Goal: Information Seeking & Learning: Learn about a topic

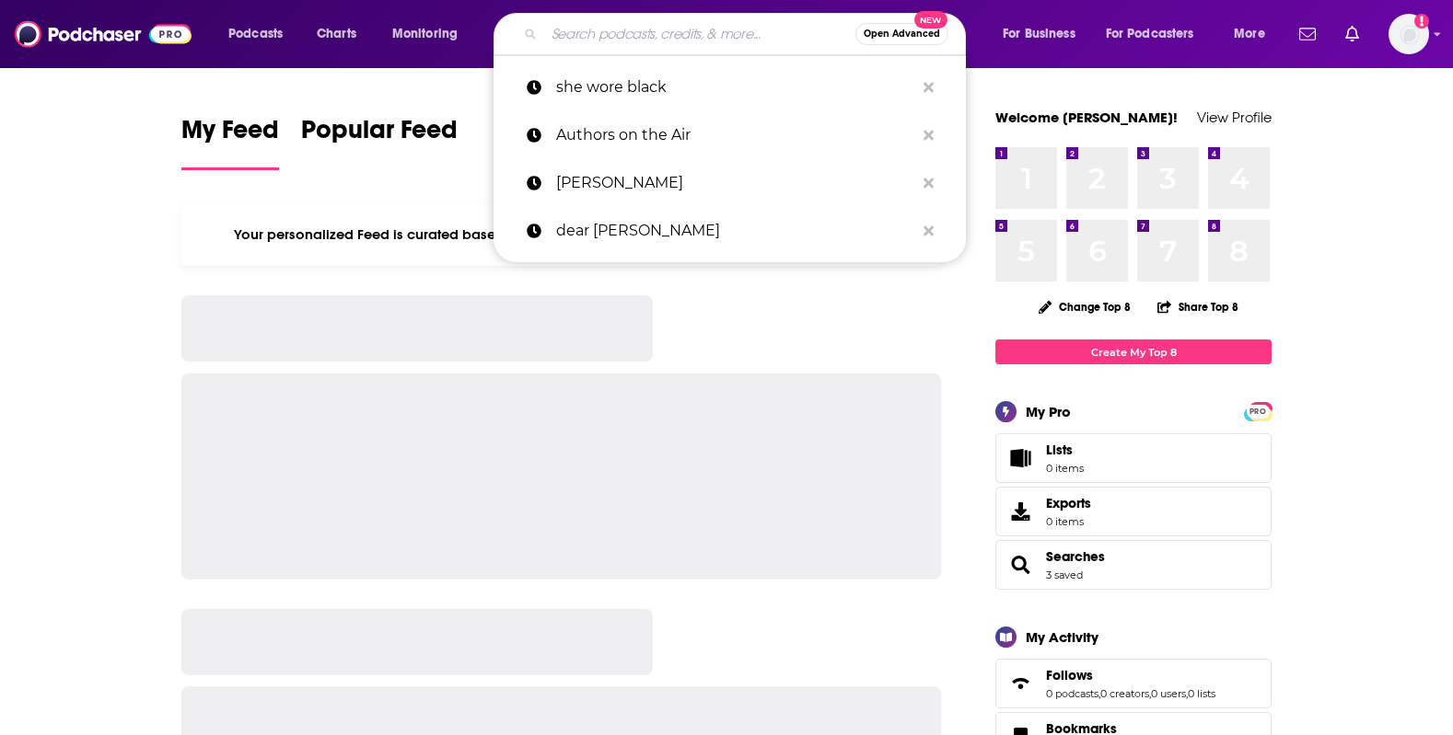
click at [600, 33] on input "Search podcasts, credits, & more..." at bounding box center [699, 33] width 311 height 29
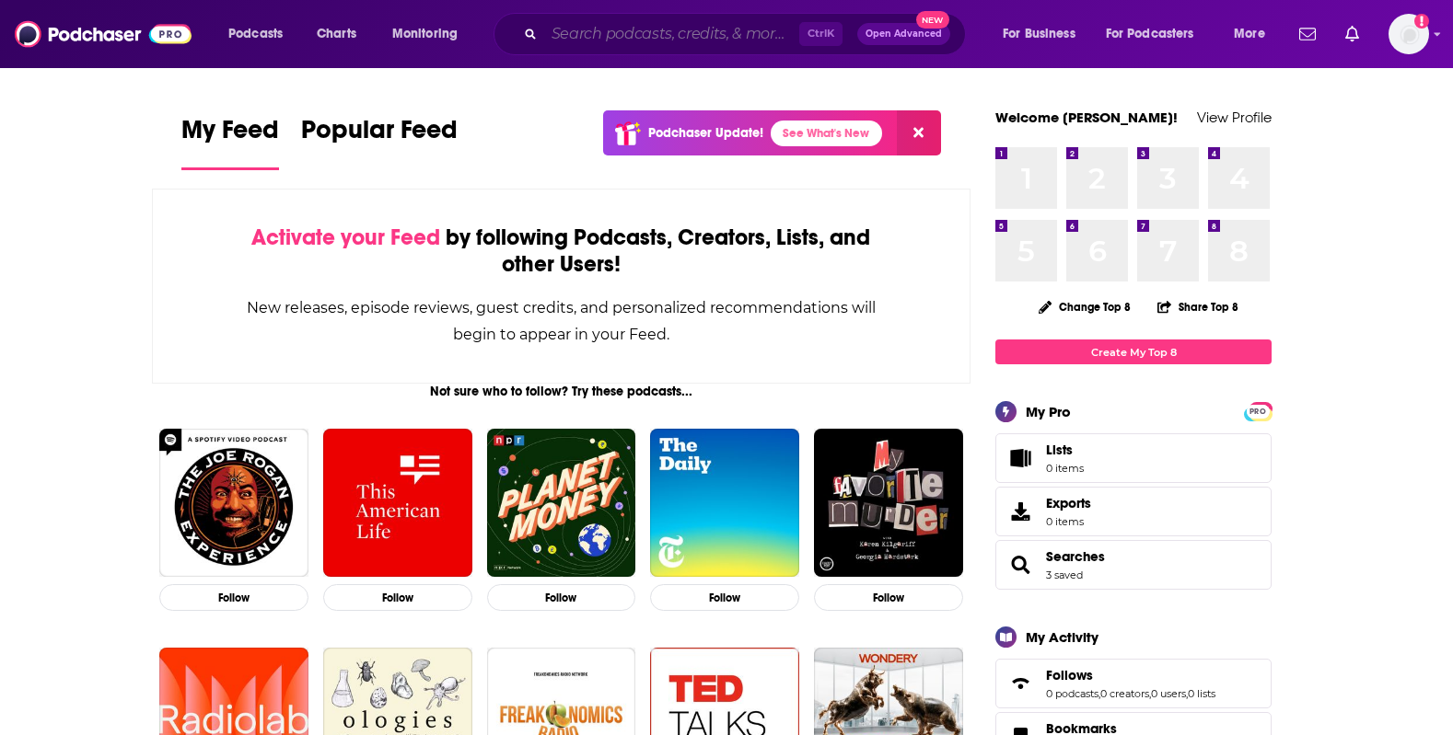
click at [607, 34] on input "Search podcasts, credits, & more..." at bounding box center [671, 33] width 255 height 29
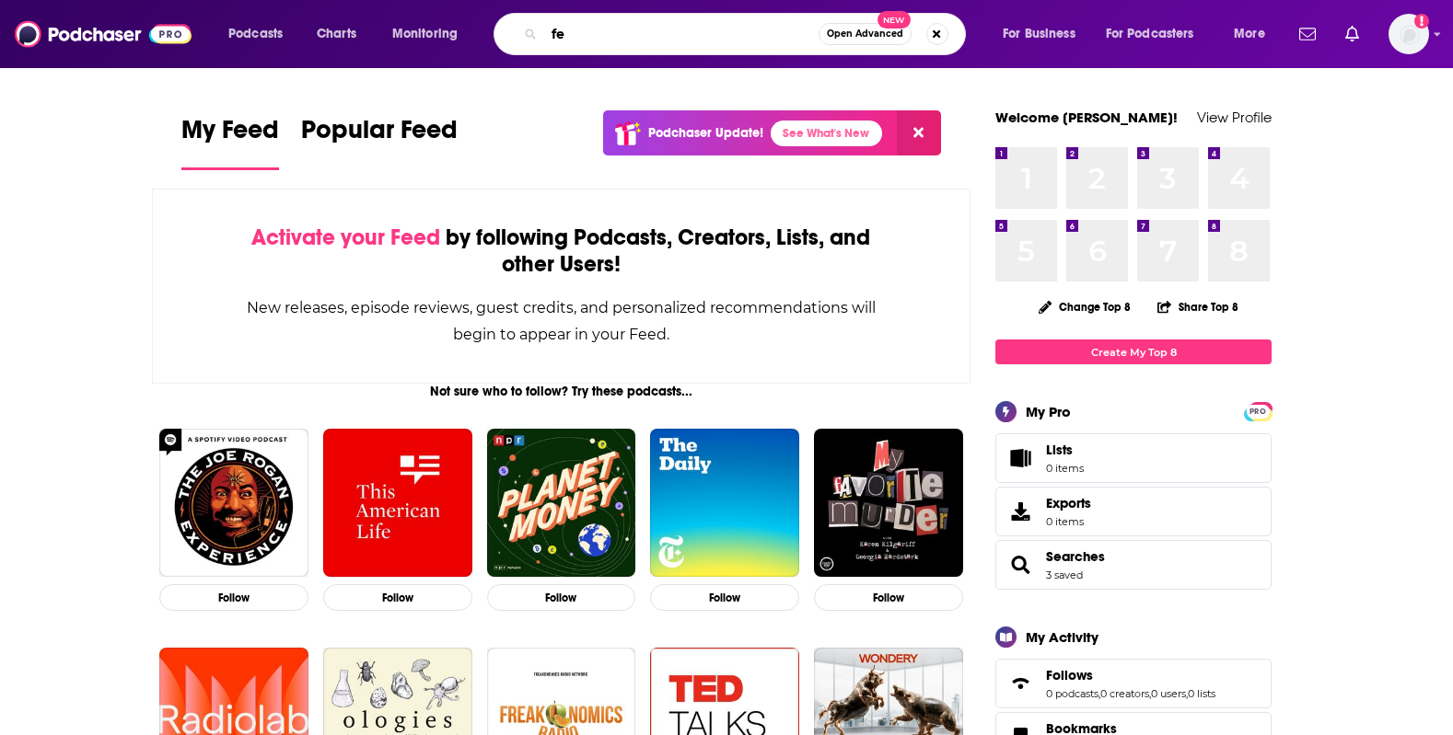
type input "f"
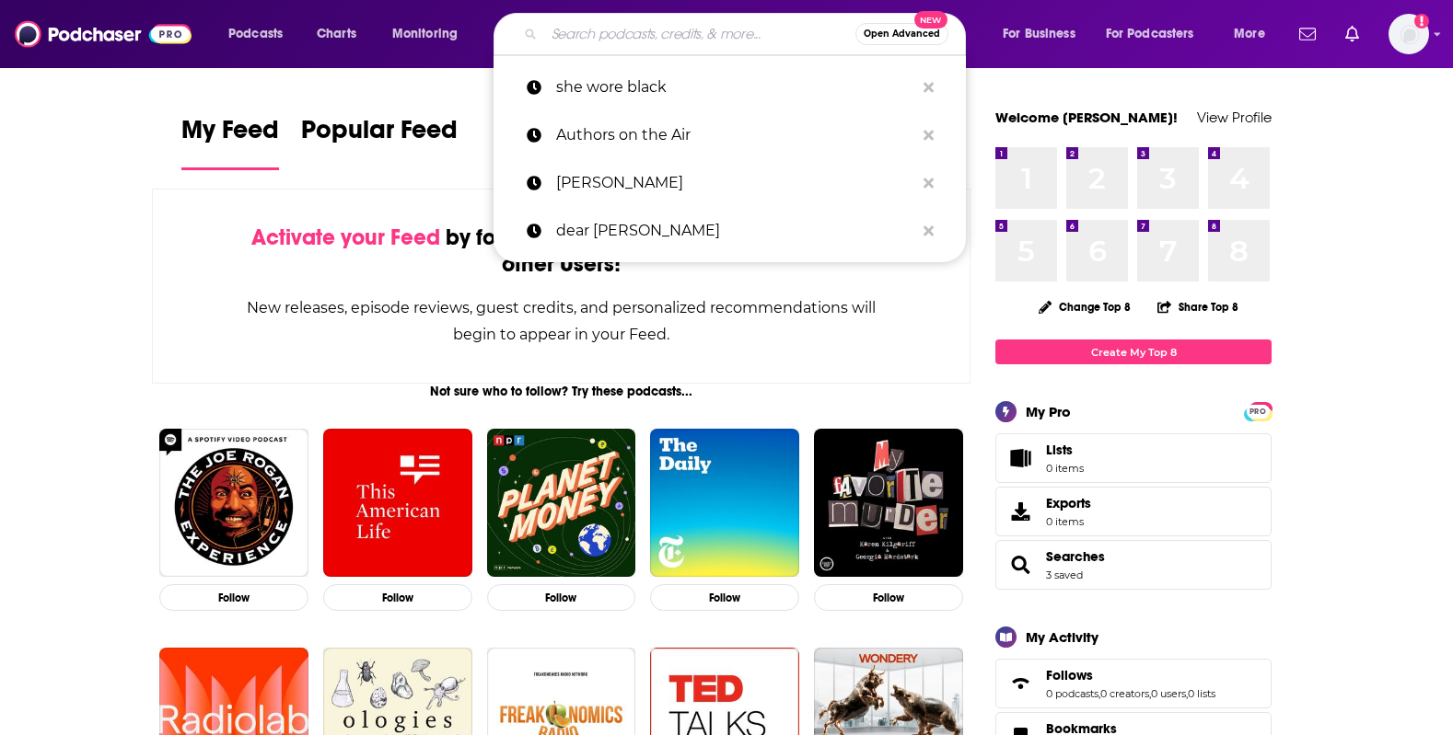
type input "d"
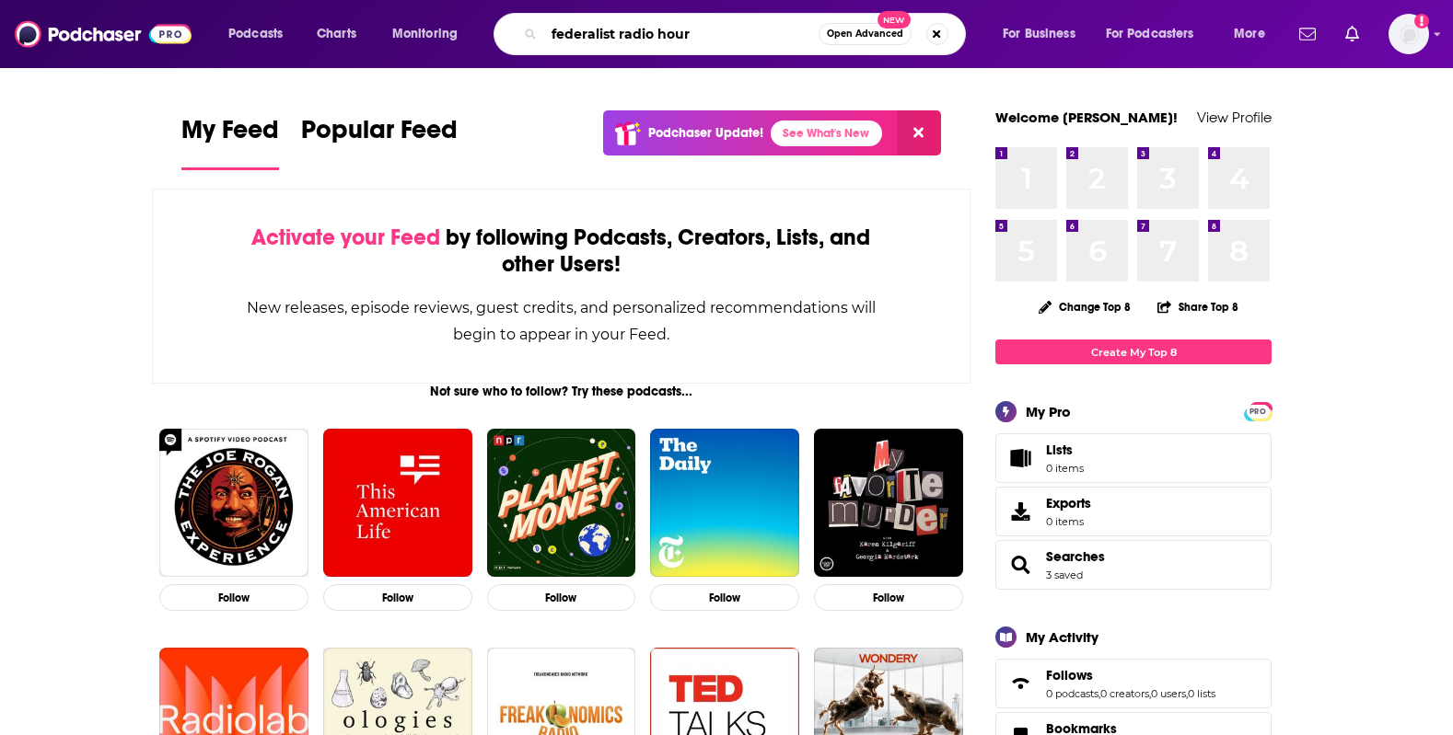
type input "federalist radio hour"
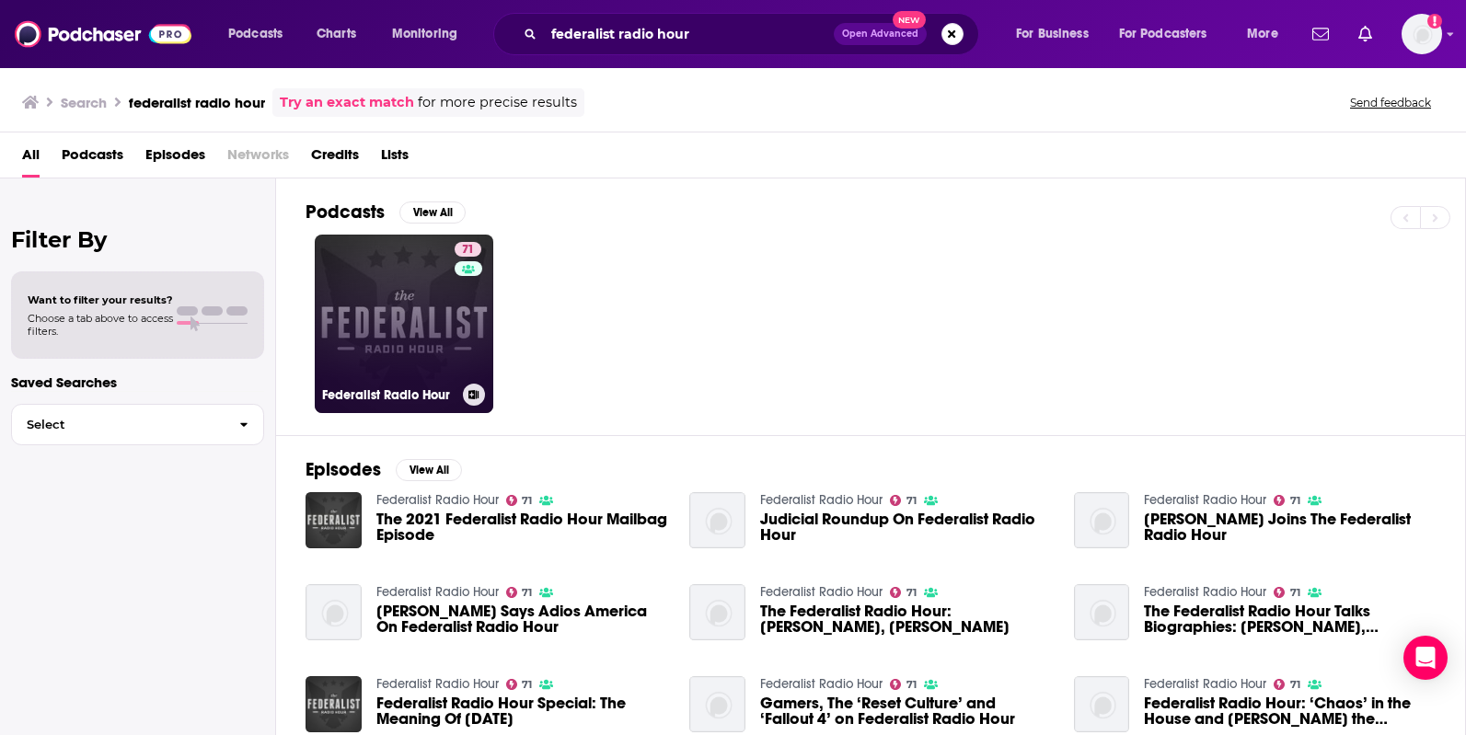
click at [438, 325] on link "71 Federalist Radio Hour" at bounding box center [404, 324] width 179 height 179
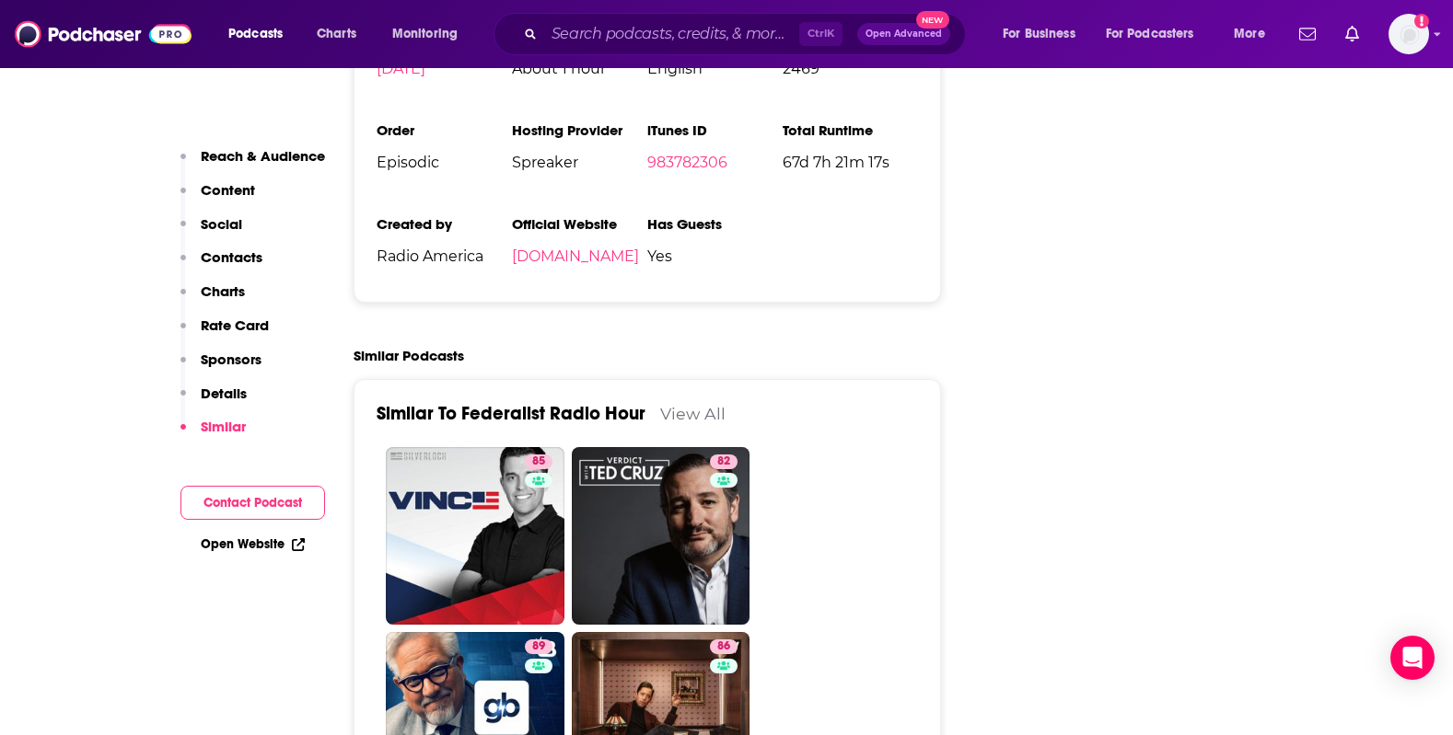
scroll to position [4142, 0]
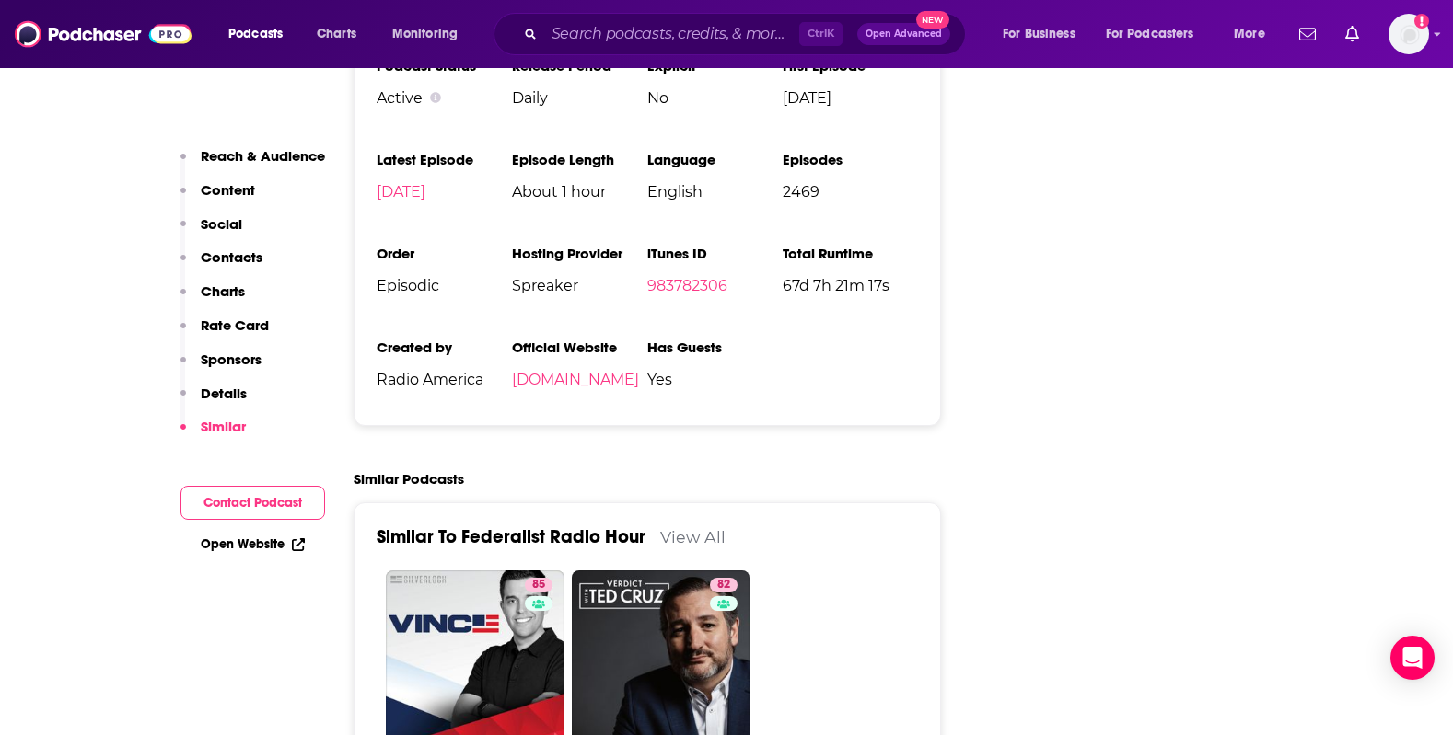
click at [707, 527] on link "View All" at bounding box center [692, 536] width 65 height 19
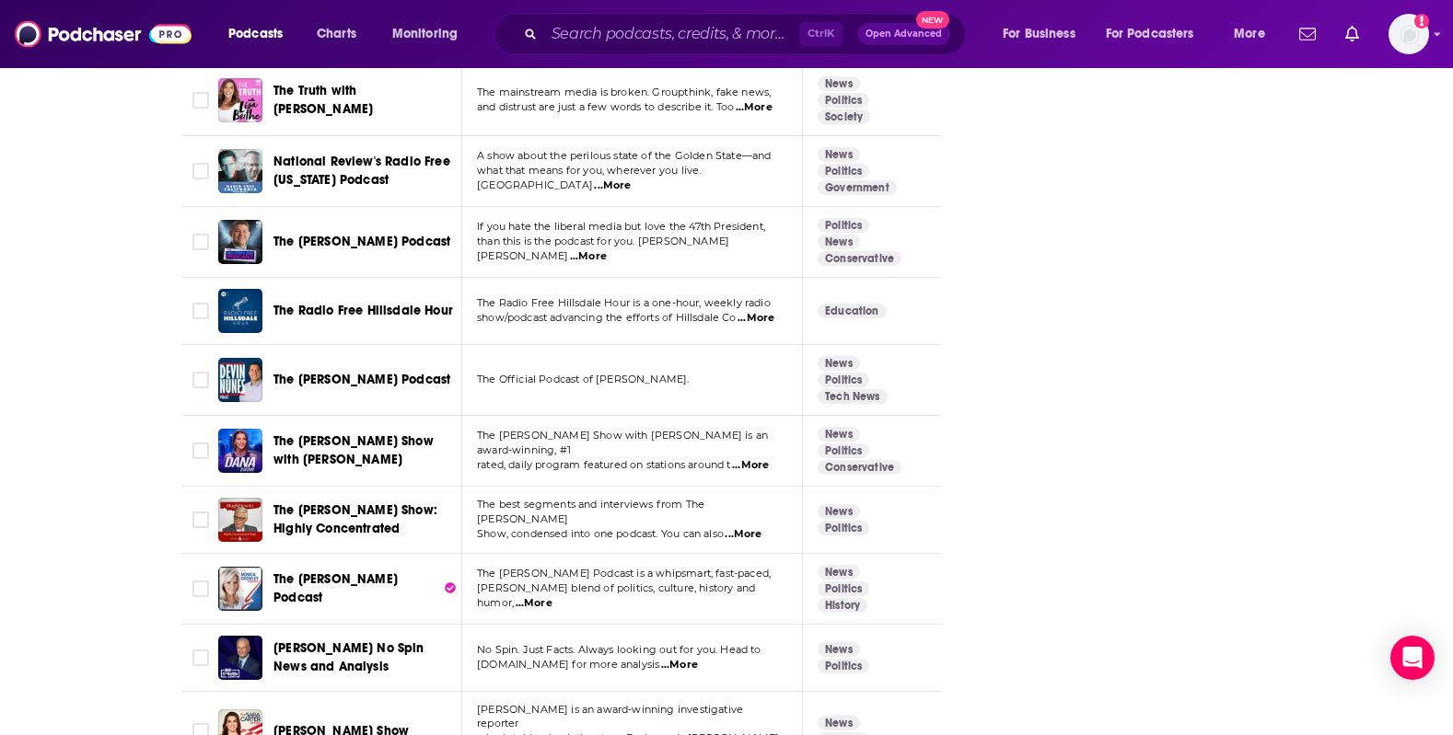
scroll to position [4050, 0]
click at [610, 45] on input "Search podcasts, credits, & more..." at bounding box center [671, 33] width 255 height 29
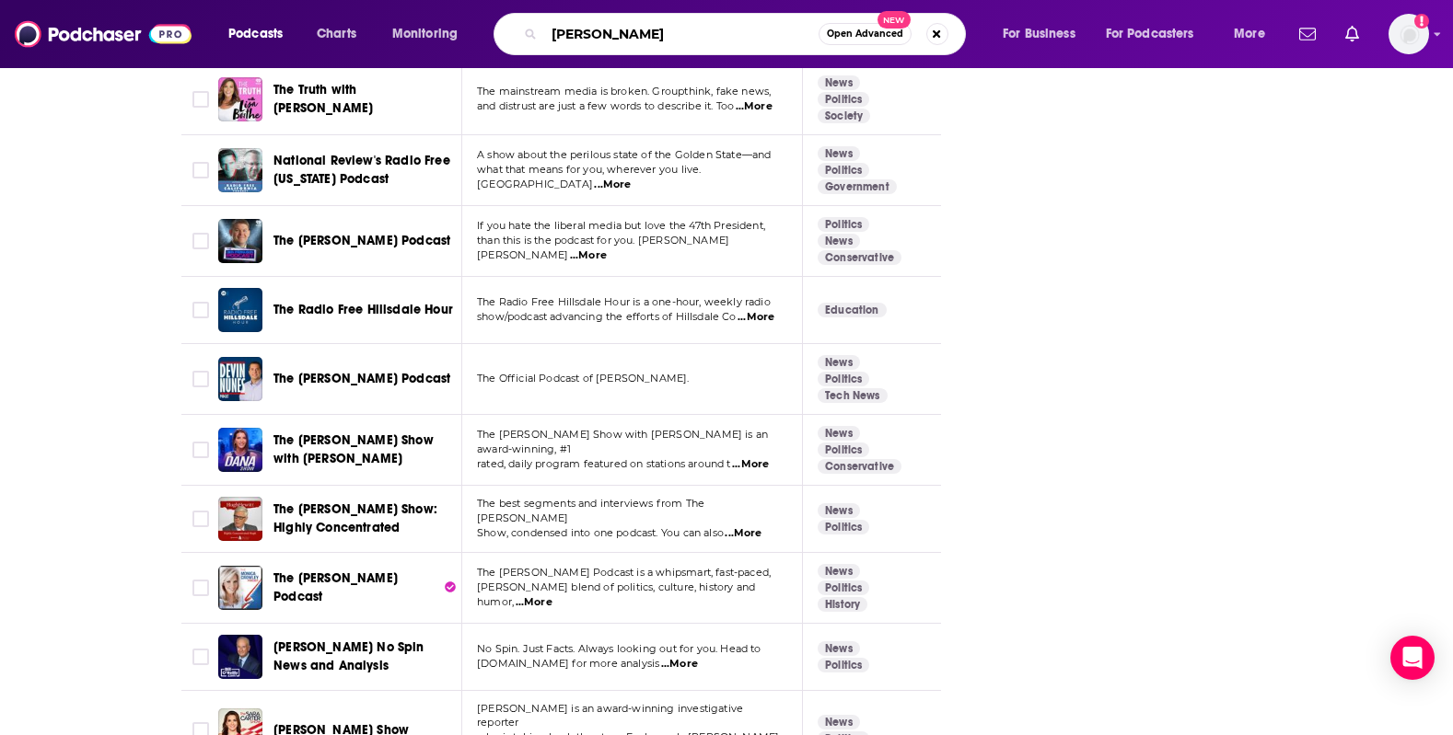
type input "mark halperin"
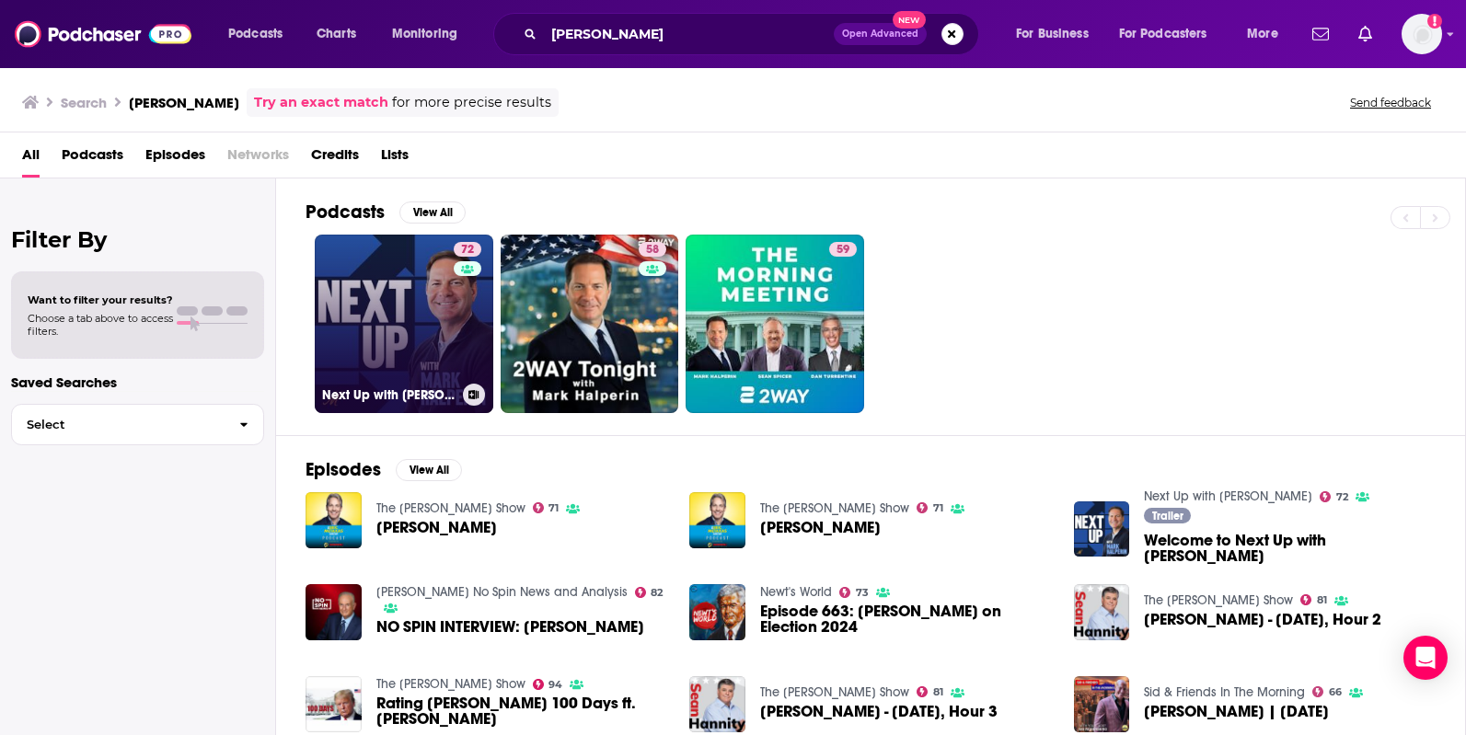
click at [391, 283] on link "72 Next Up with Mark Halperin" at bounding box center [404, 324] width 179 height 179
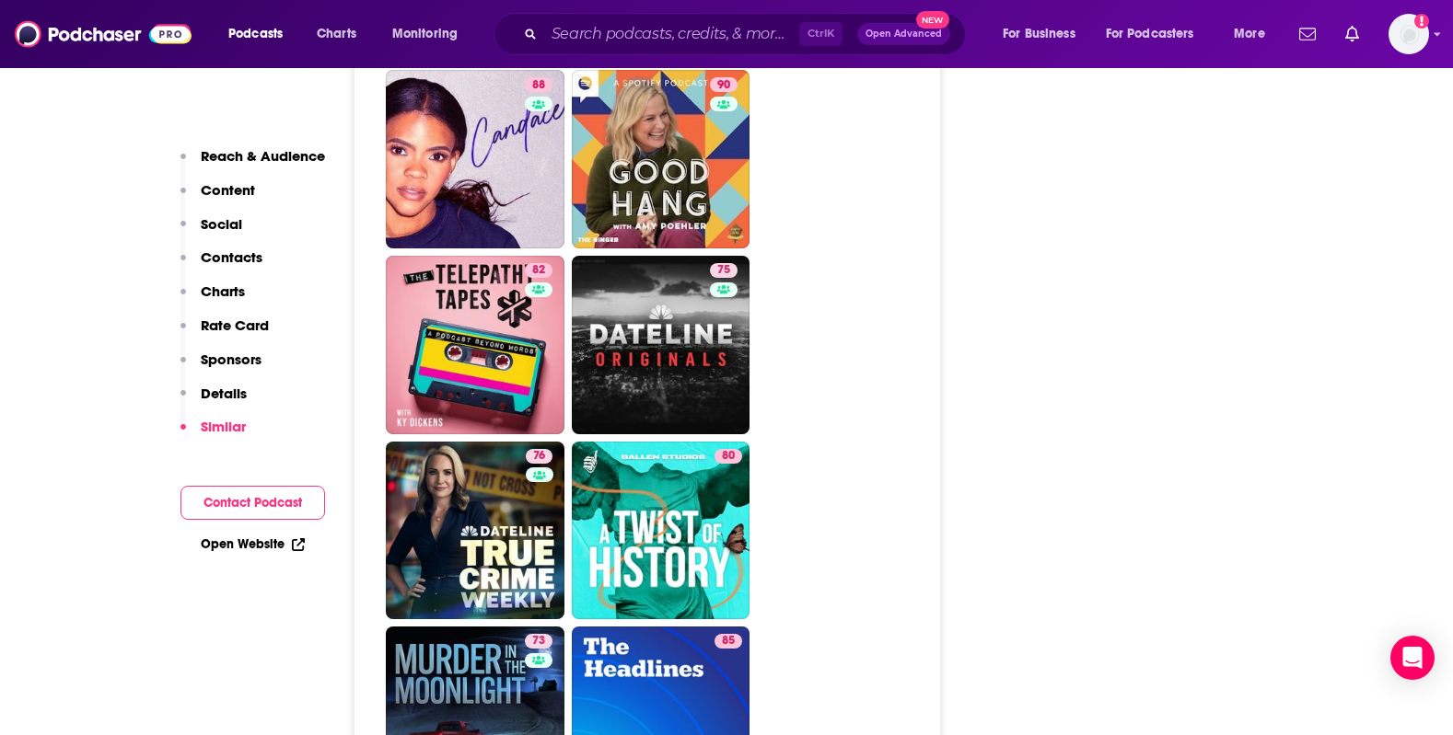
scroll to position [3958, 0]
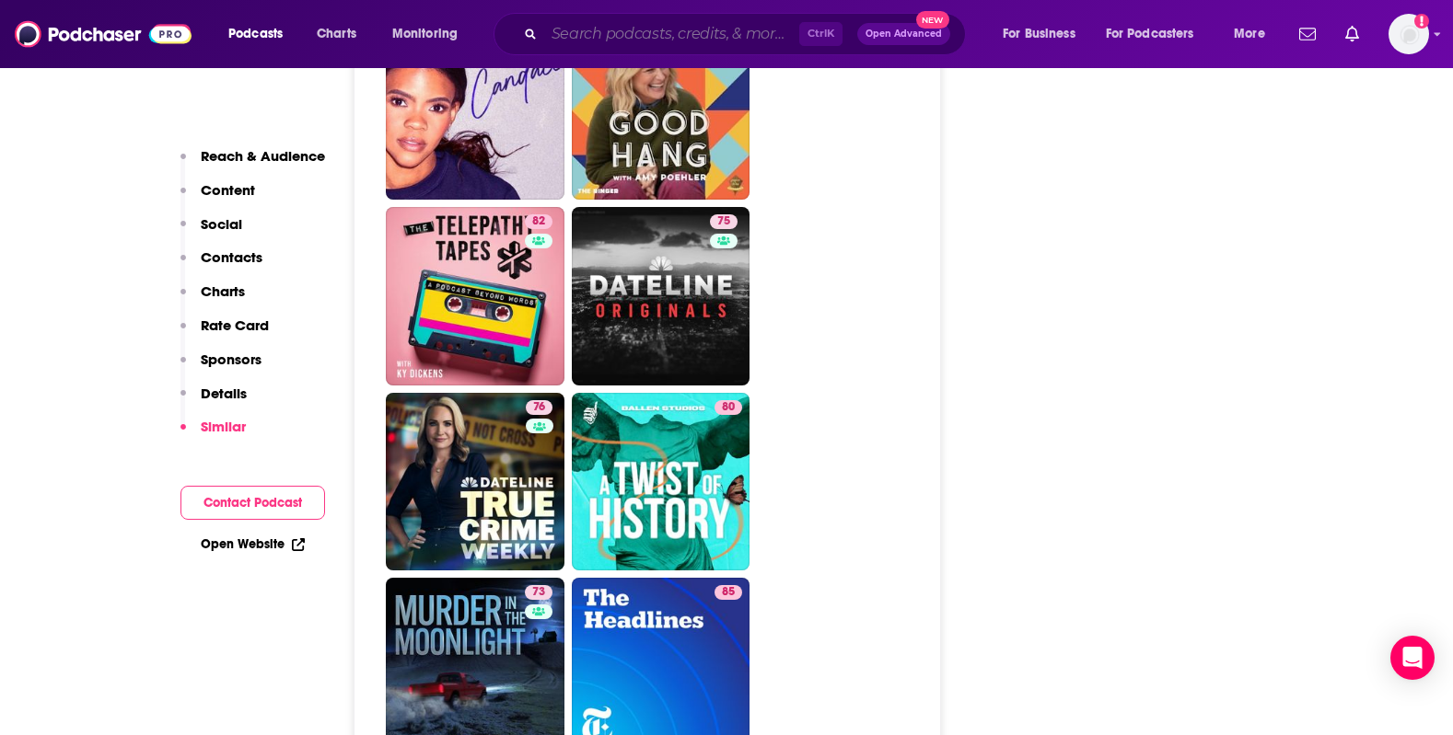
click at [596, 27] on input "Search podcasts, credits, & more..." at bounding box center [671, 33] width 255 height 29
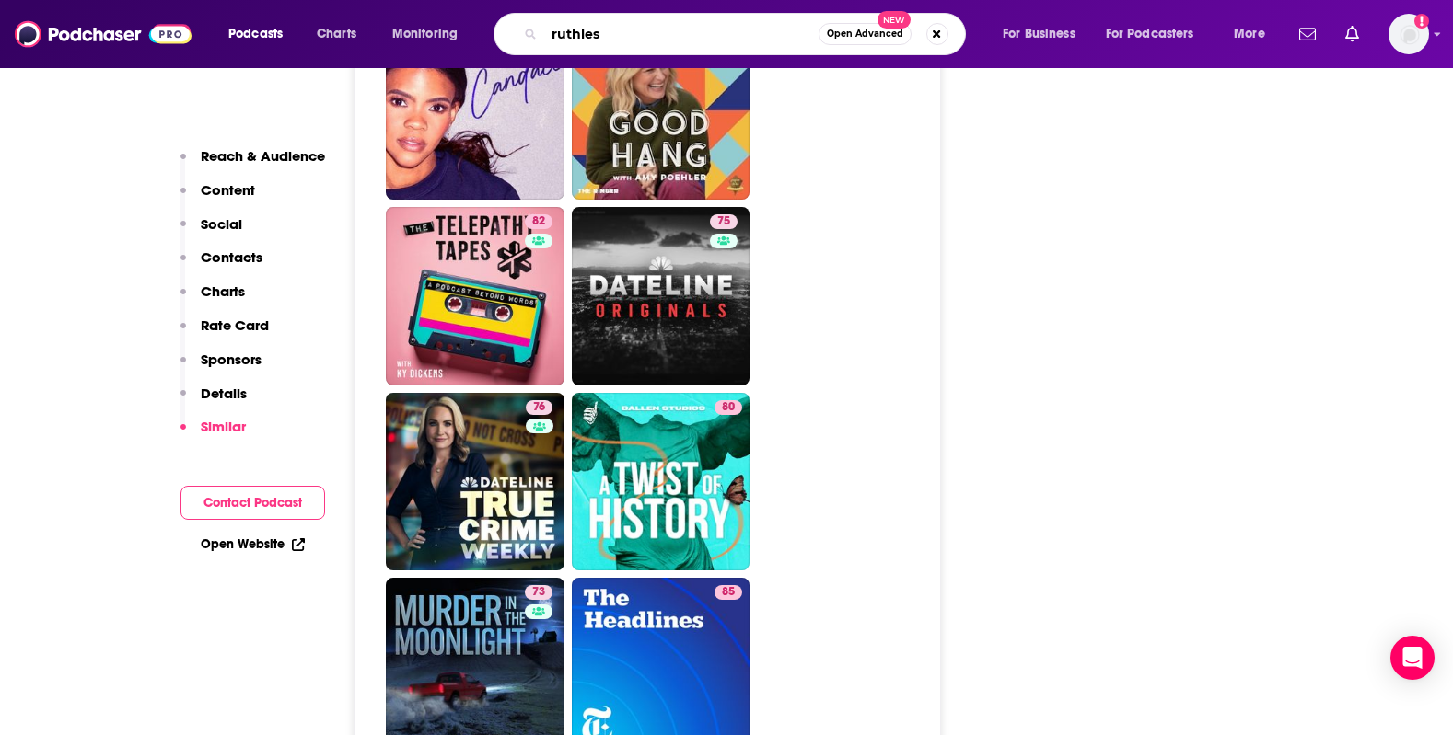
type input "ruthless"
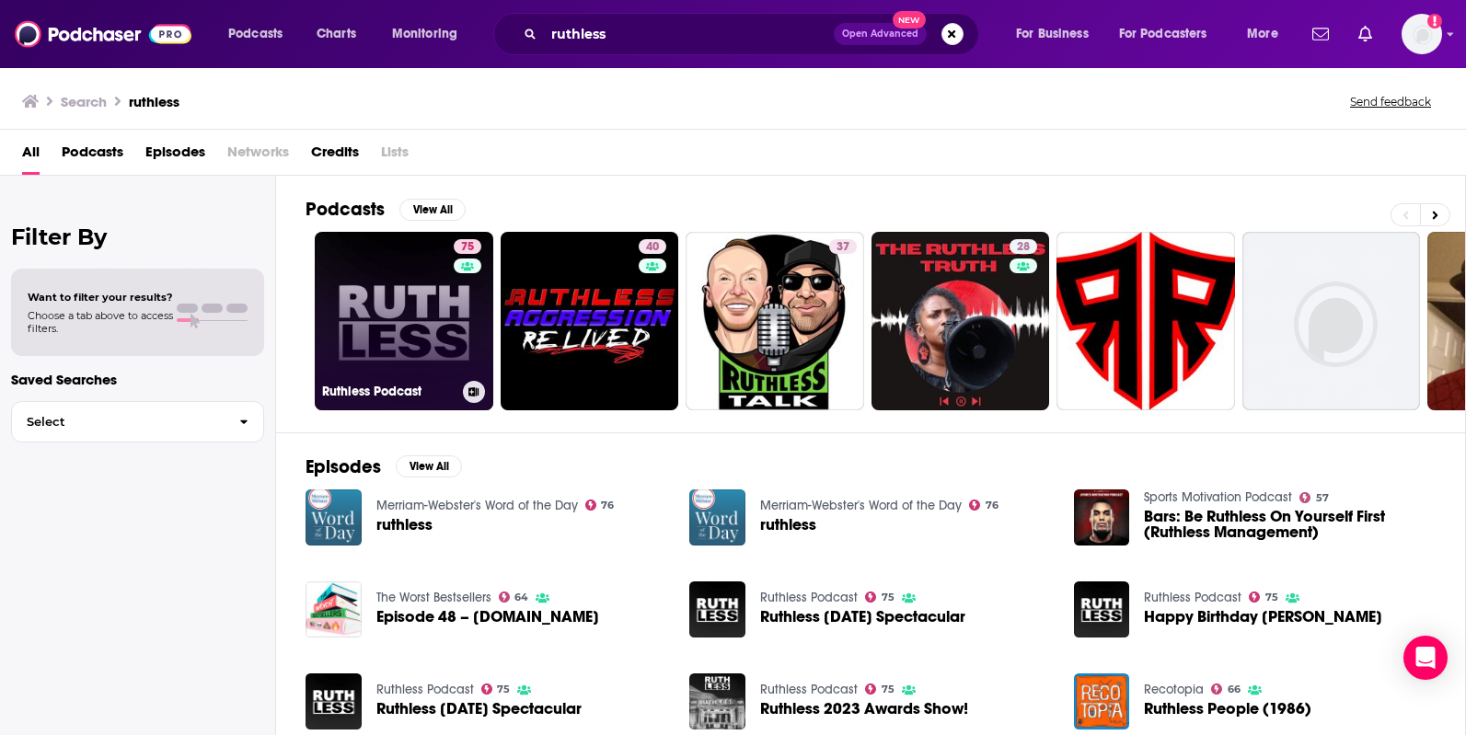
click at [401, 268] on link "75 Ruthless Podcast" at bounding box center [404, 321] width 179 height 179
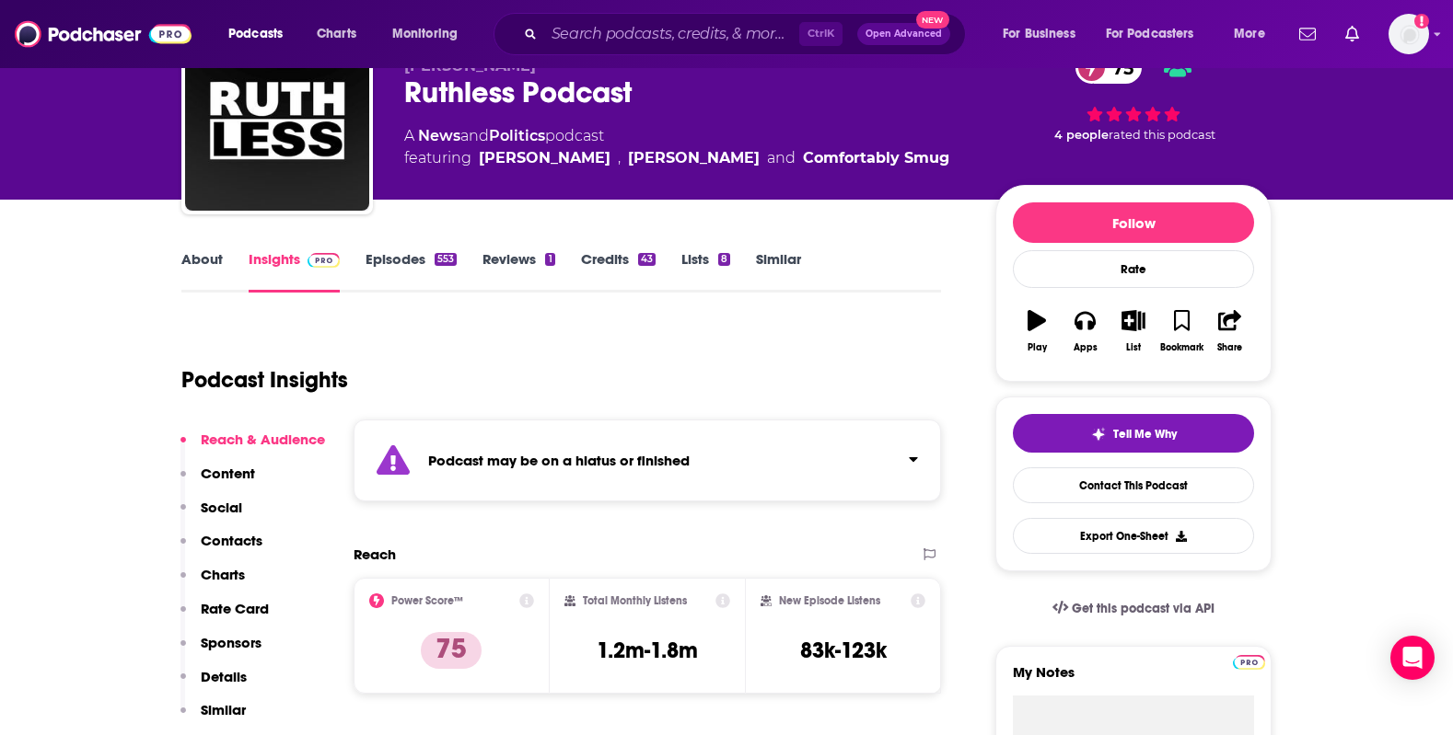
scroll to position [92, 0]
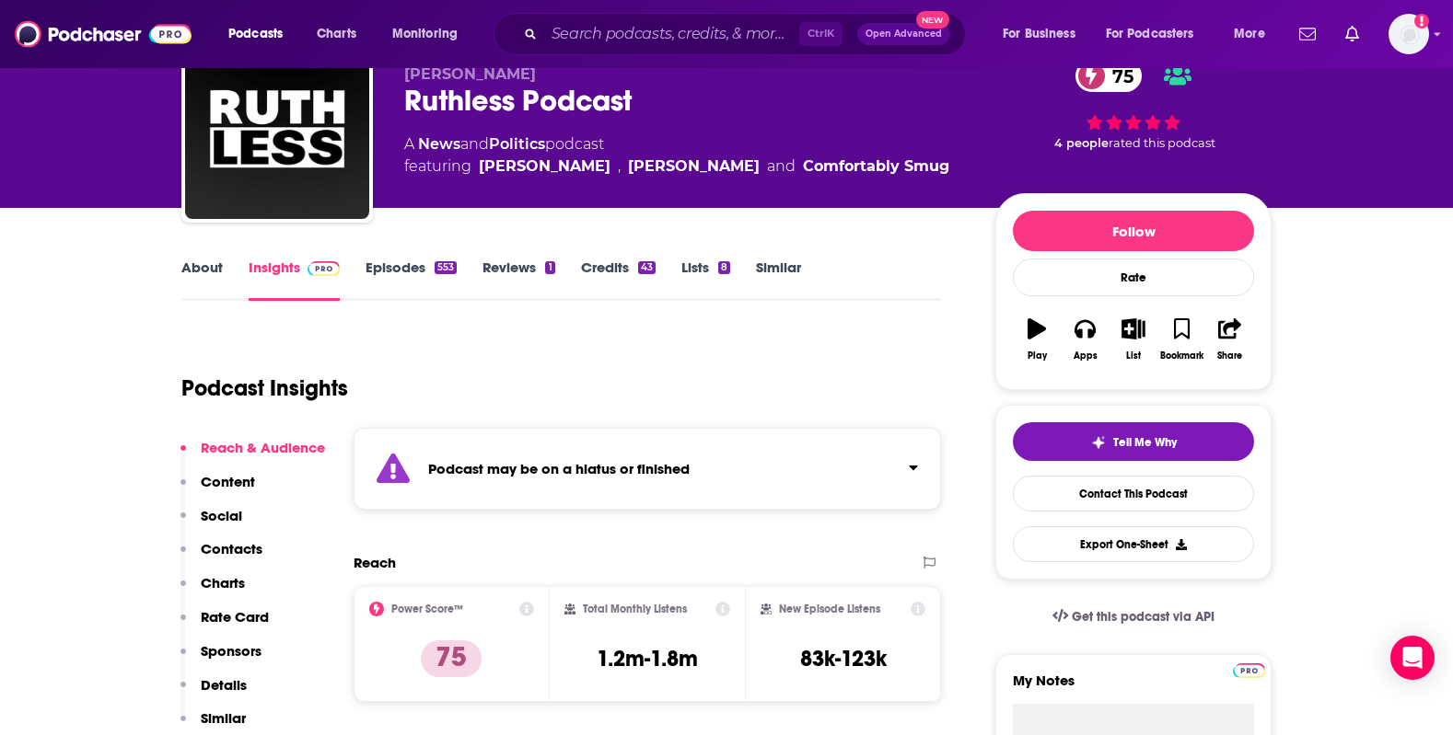
click at [411, 266] on link "Episodes 553" at bounding box center [410, 280] width 91 height 42
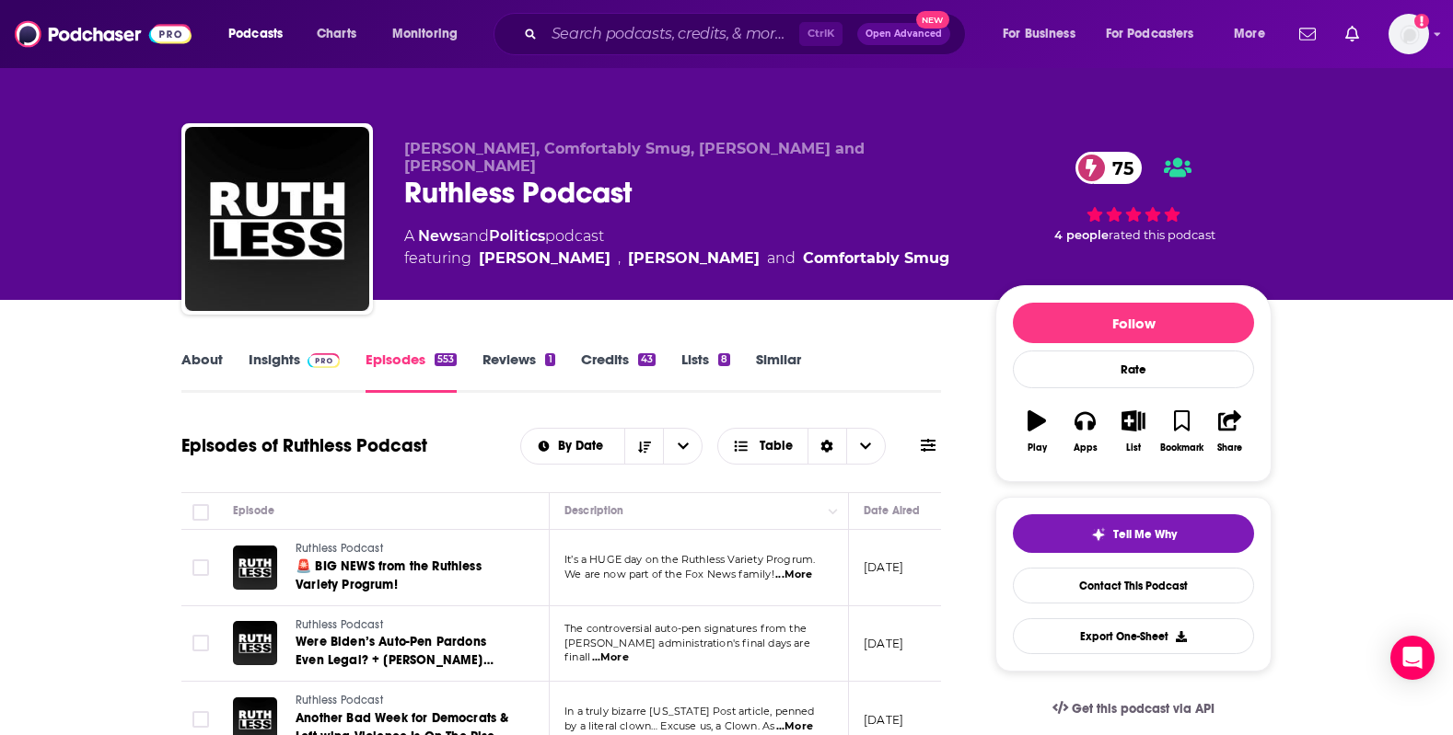
click at [779, 357] on link "Similar" at bounding box center [778, 372] width 45 height 42
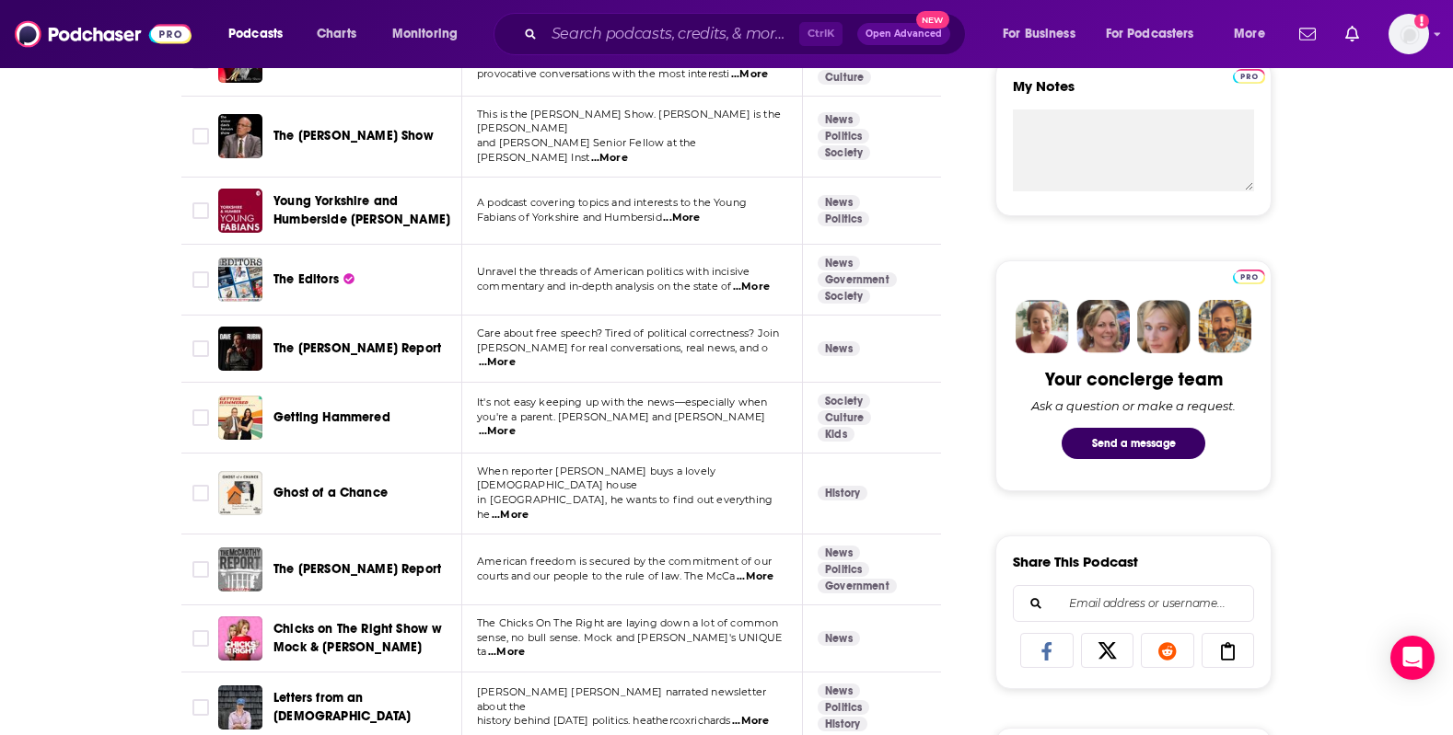
scroll to position [736, 0]
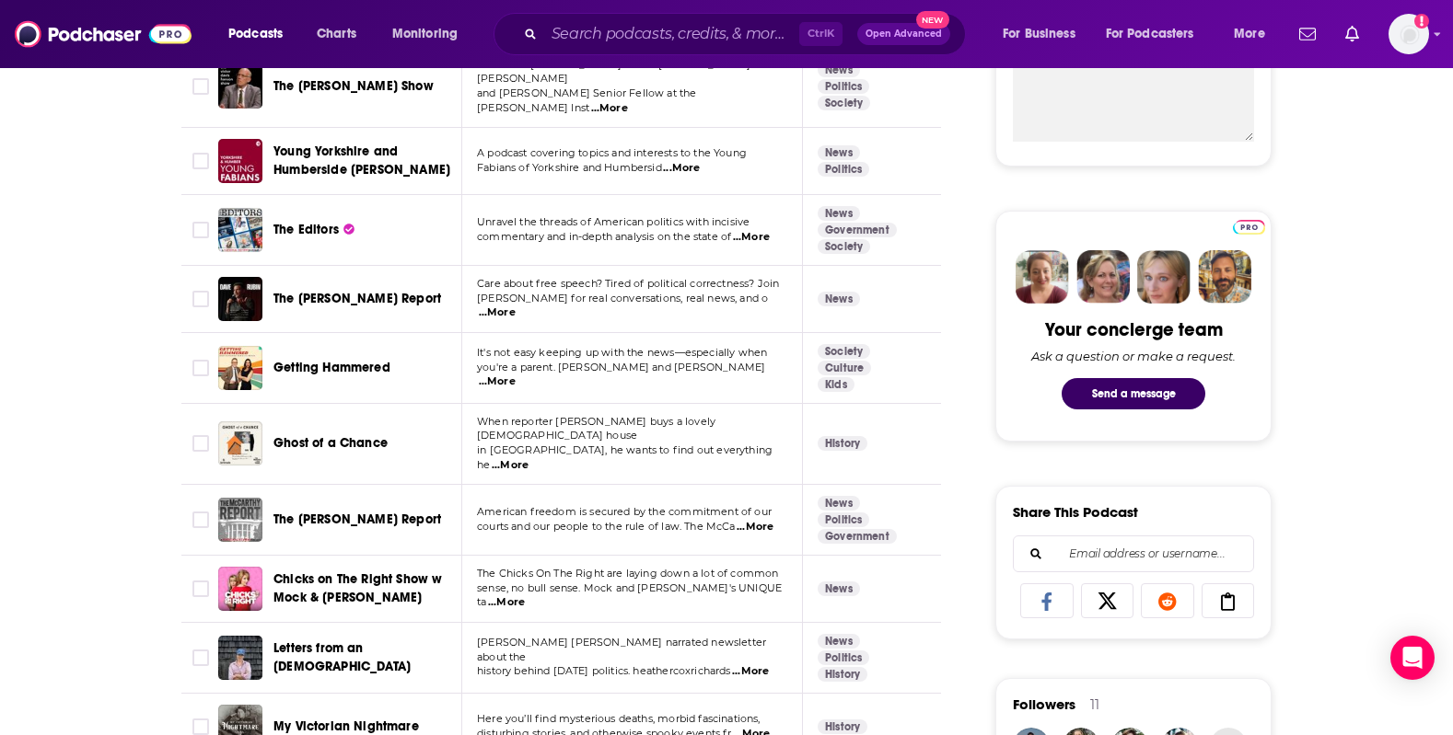
drag, startPoint x: 317, startPoint y: 358, endPoint x: 109, endPoint y: 375, distance: 208.7
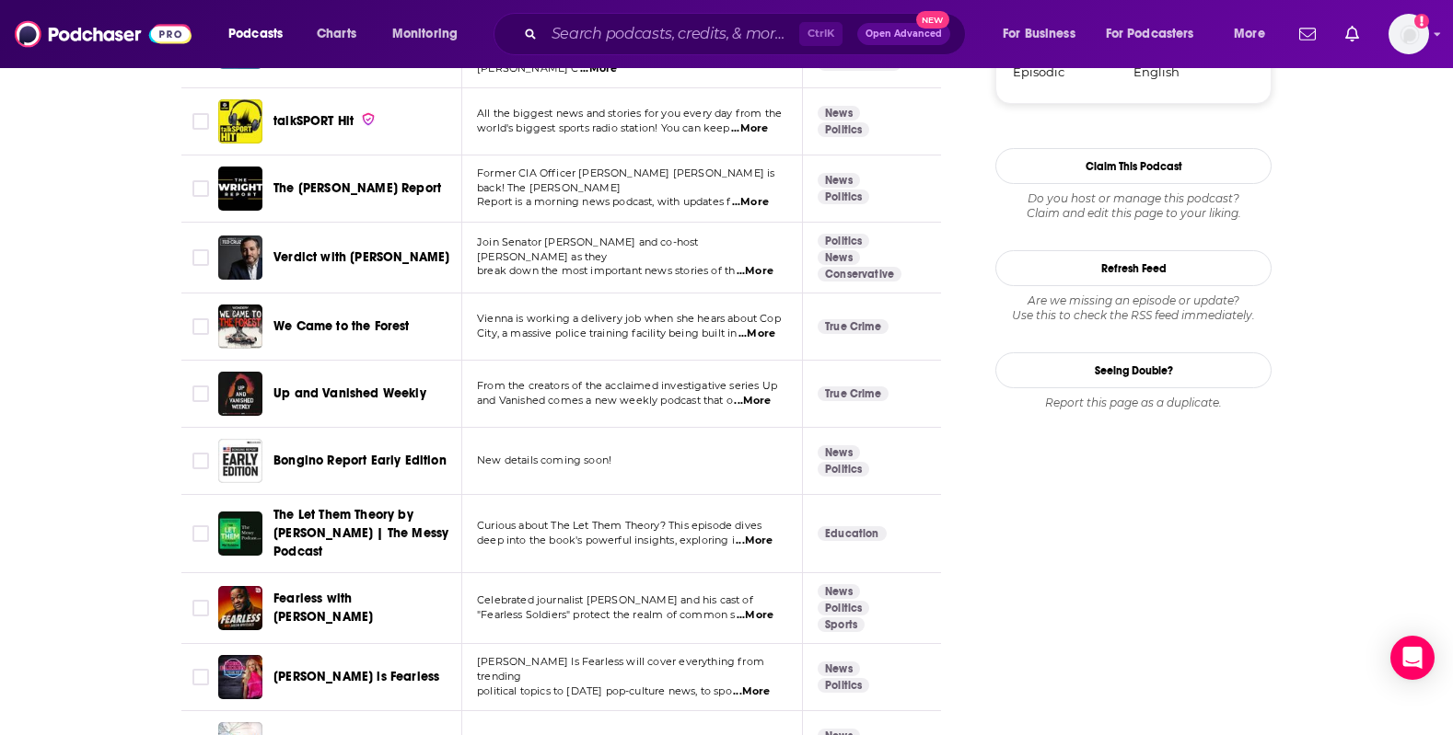
scroll to position [2301, 0]
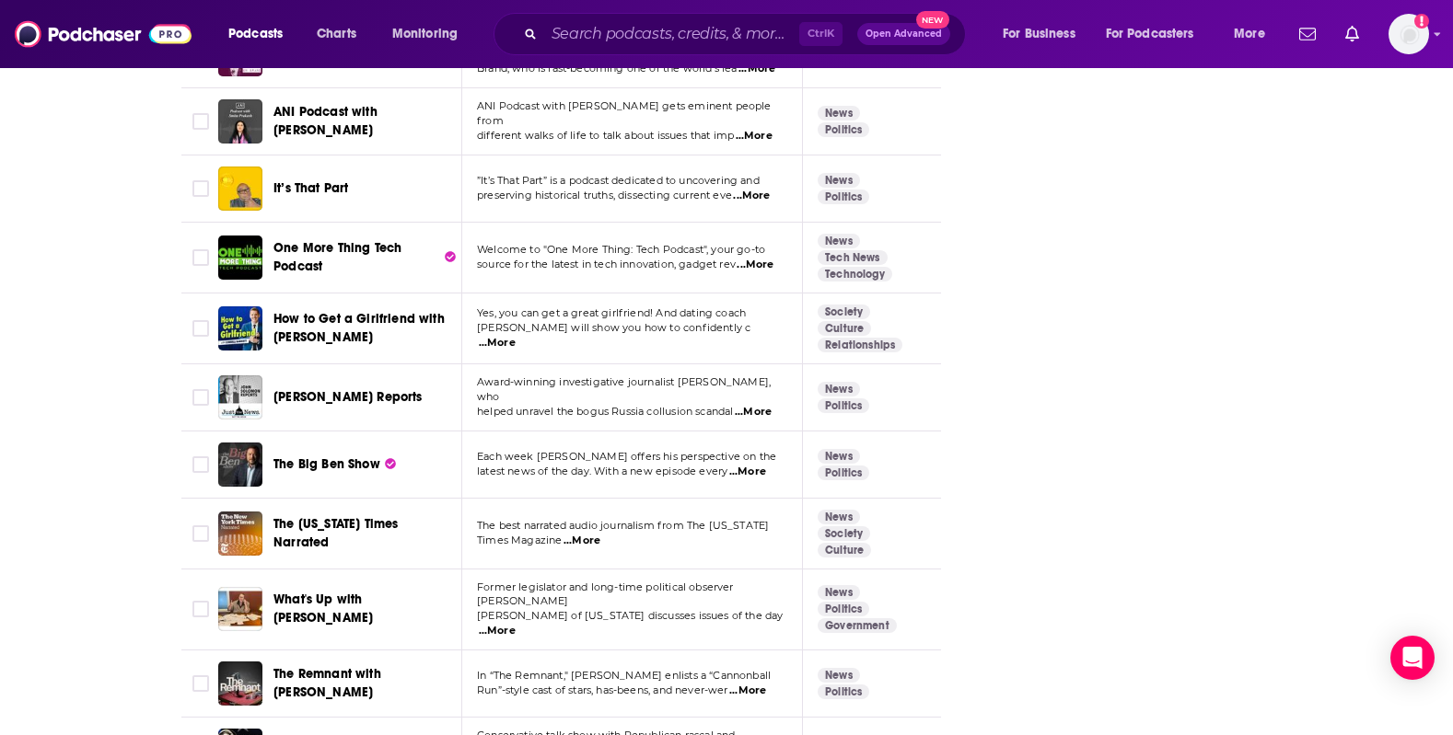
scroll to position [4142, 0]
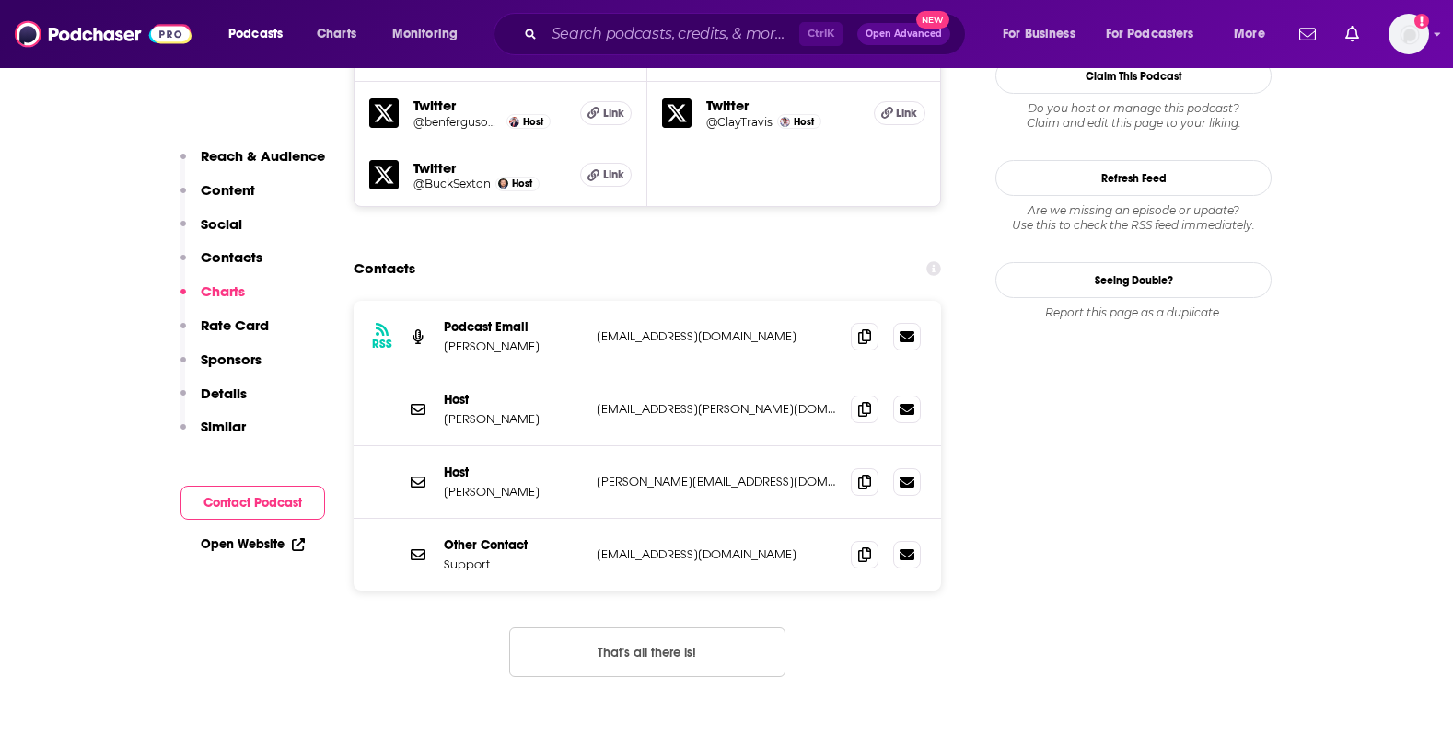
scroll to position [1841, 0]
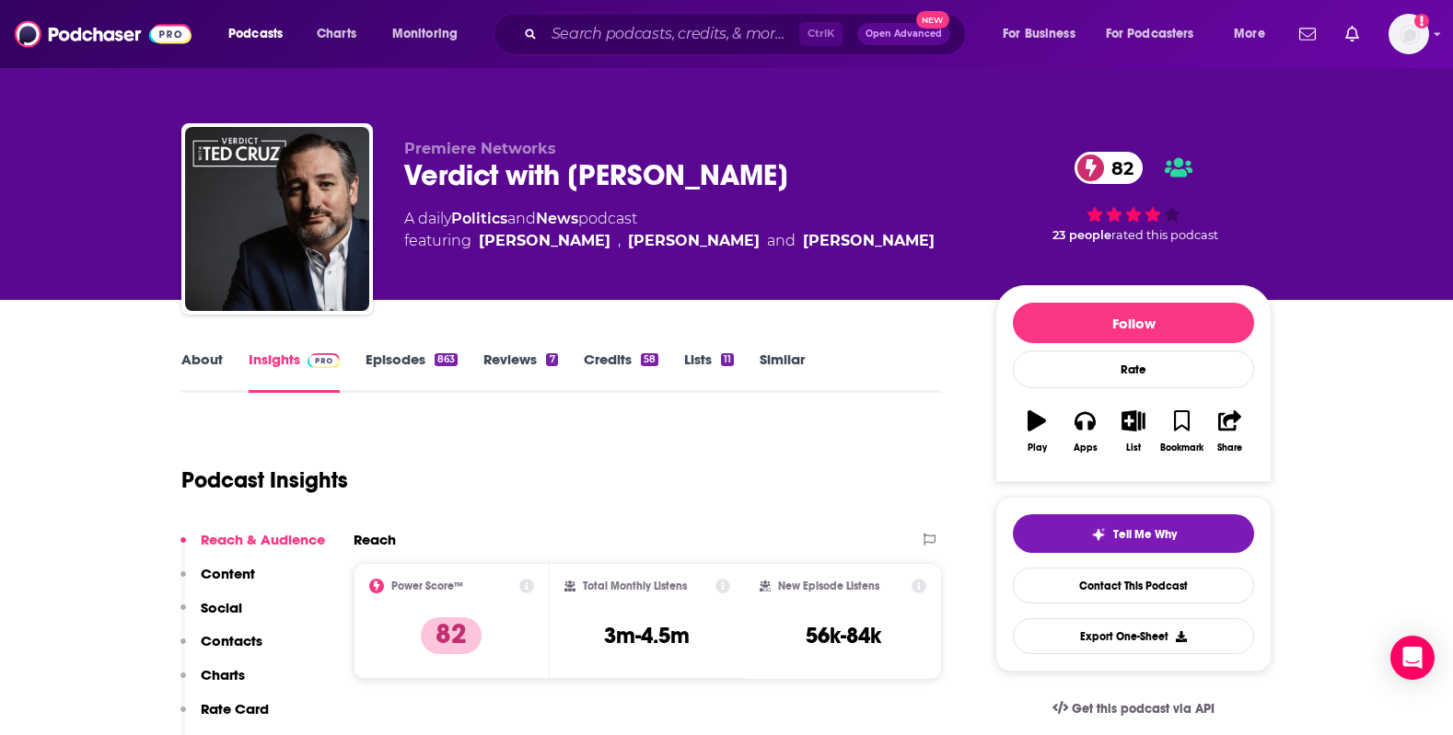
click at [405, 359] on link "Episodes 863" at bounding box center [411, 372] width 92 height 42
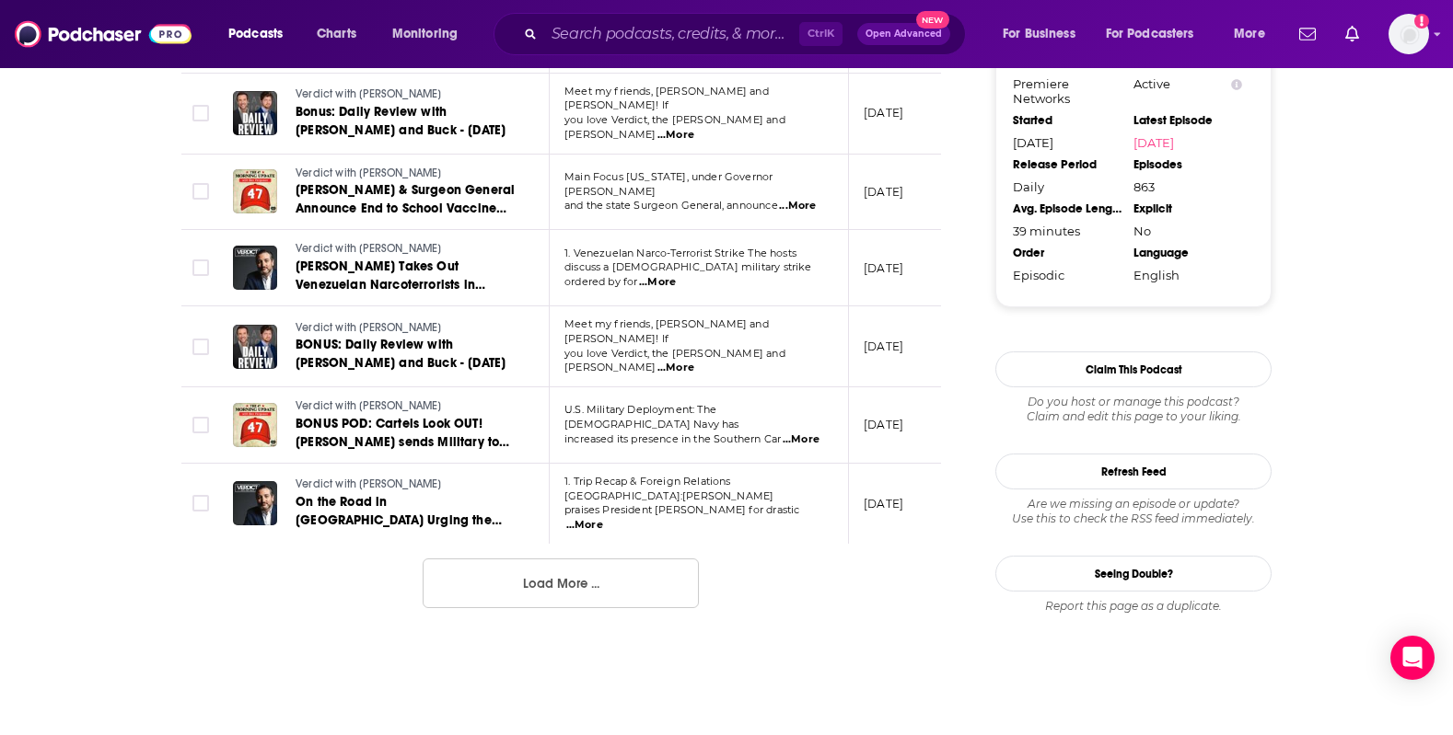
scroll to position [1933, 0]
